Goal: Task Accomplishment & Management: Manage account settings

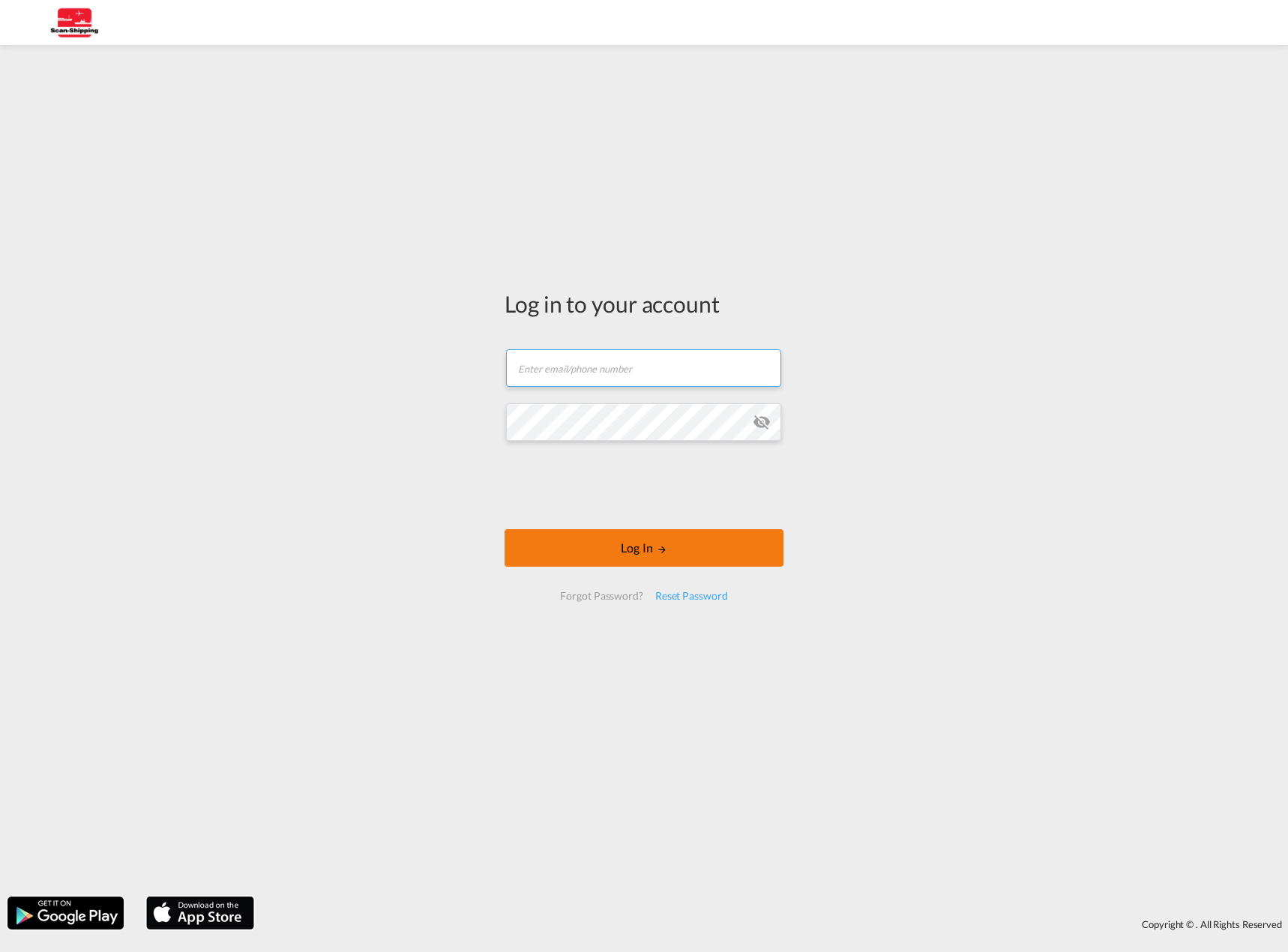
type input "[EMAIL_ADDRESS][DOMAIN_NAME]"
click at [612, 539] on button "Log In" at bounding box center [644, 548] width 279 height 38
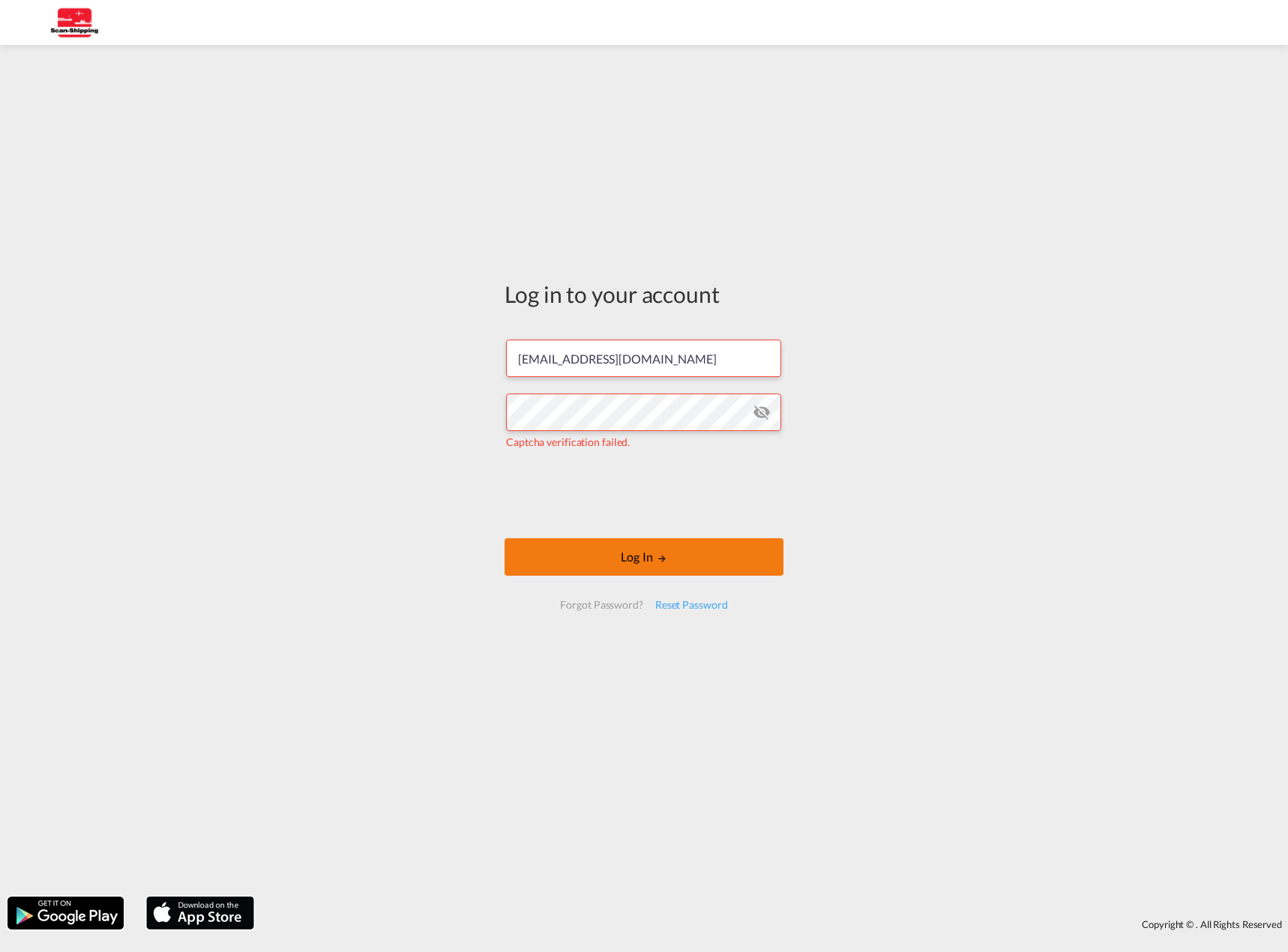
click at [657, 558] on md-icon "LOGIN" at bounding box center [662, 558] width 10 height 10
click at [765, 412] on md-icon "icon-eye-off" at bounding box center [762, 412] width 18 height 18
click at [674, 555] on button "Log In" at bounding box center [644, 557] width 279 height 38
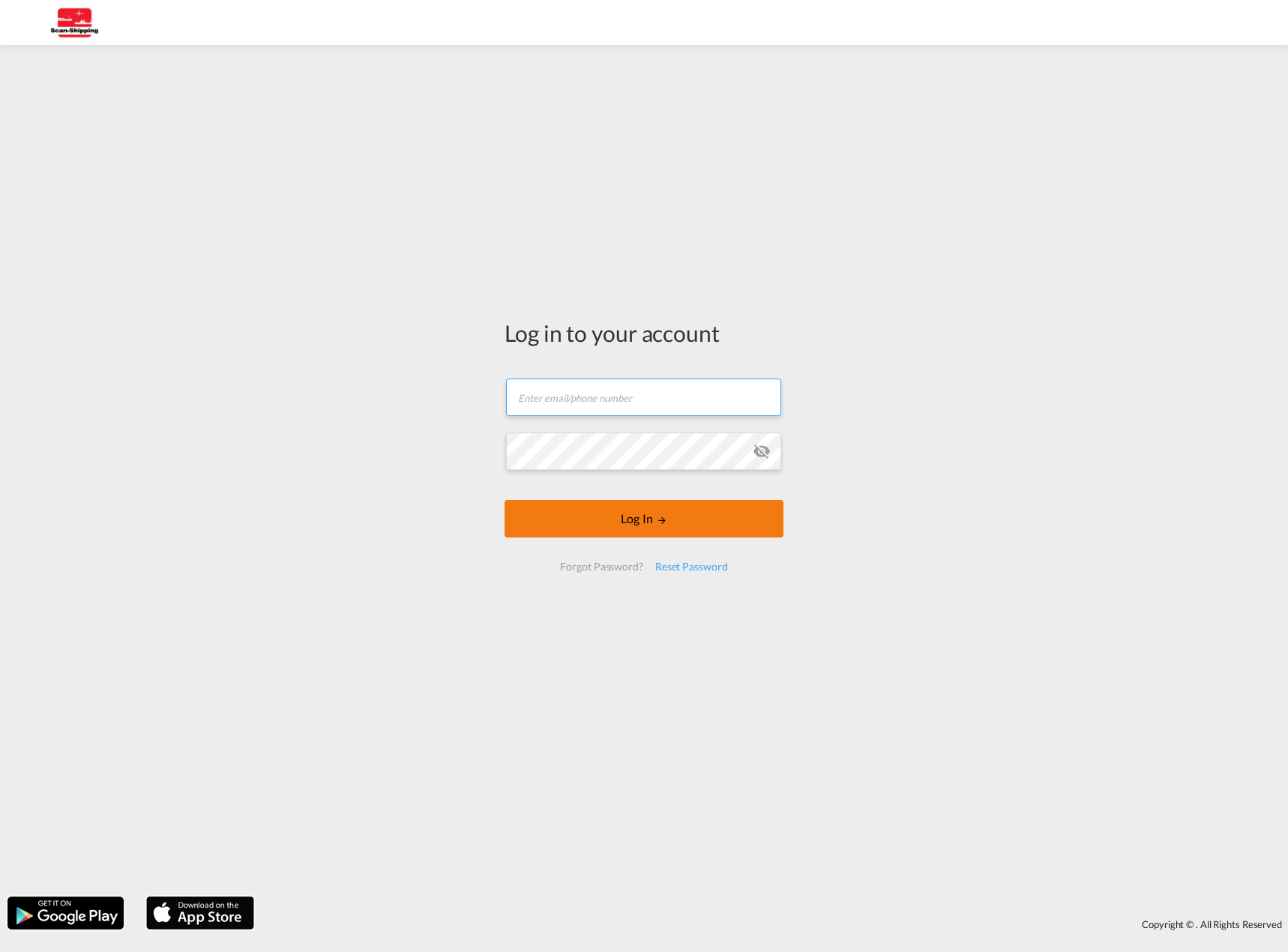
type input "[EMAIL_ADDRESS][DOMAIN_NAME]"
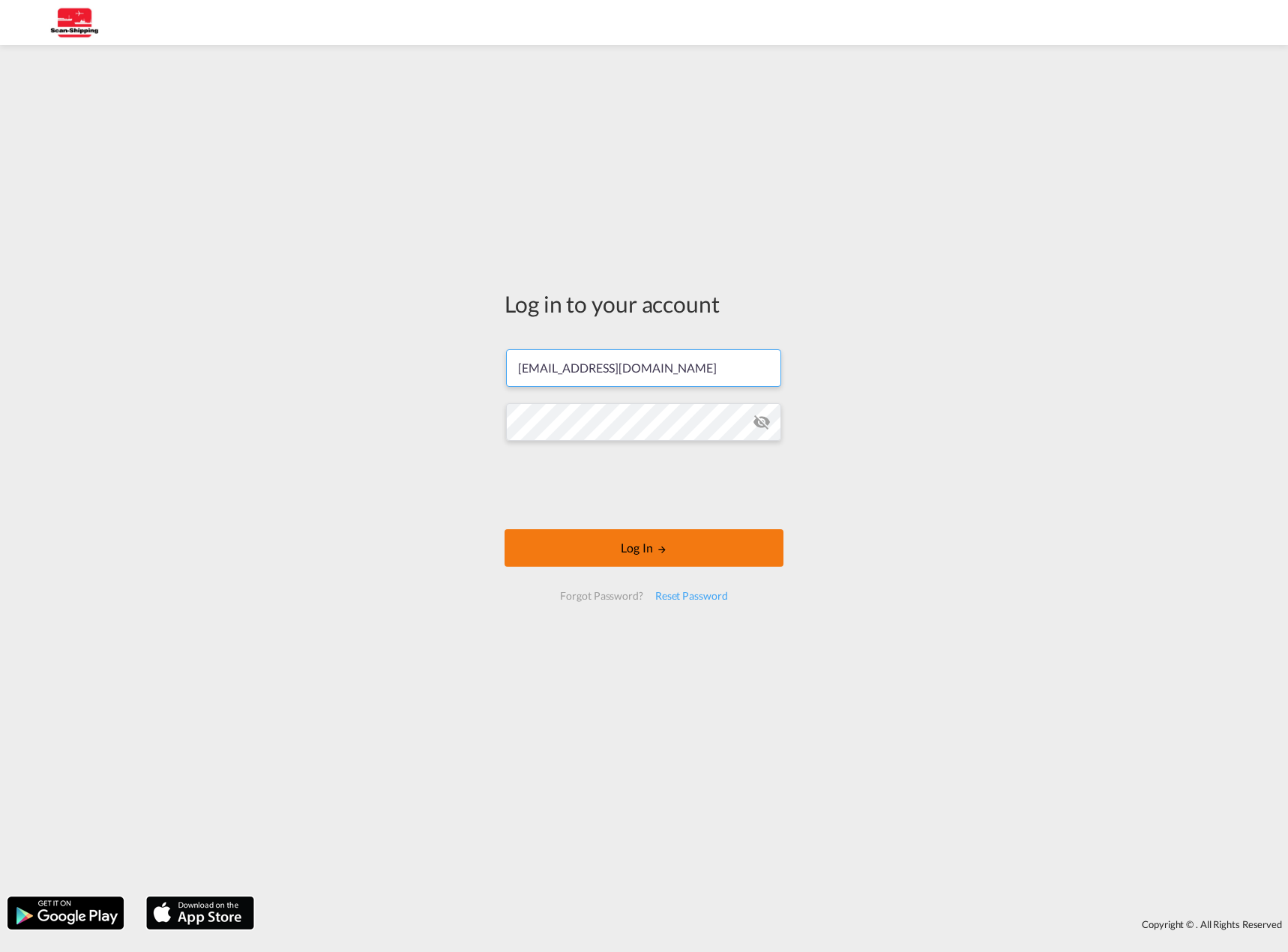
click at [628, 520] on form "[EMAIL_ADDRESS][DOMAIN_NAME] Log In Forgot Password? Reset Password" at bounding box center [644, 474] width 279 height 281
click at [647, 543] on button "Log In" at bounding box center [644, 548] width 279 height 38
